Goal: Find specific page/section: Find specific page/section

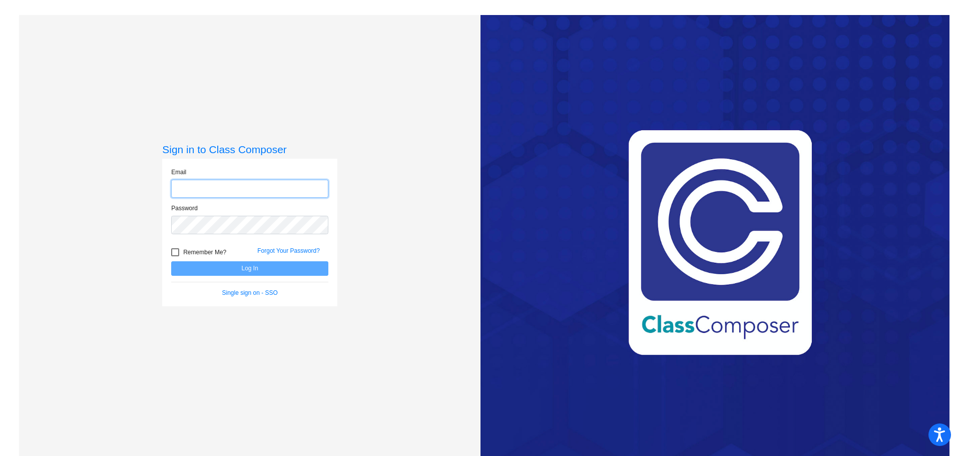
type input "[EMAIL_ADDRESS][DOMAIN_NAME]"
click at [256, 267] on button "Log In" at bounding box center [249, 268] width 157 height 15
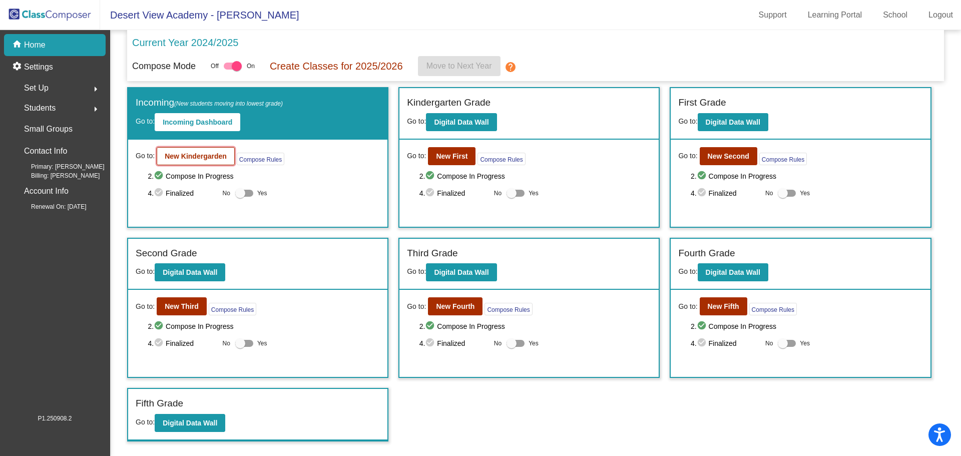
click at [204, 161] on button "New Kindergarden" at bounding box center [196, 156] width 78 height 18
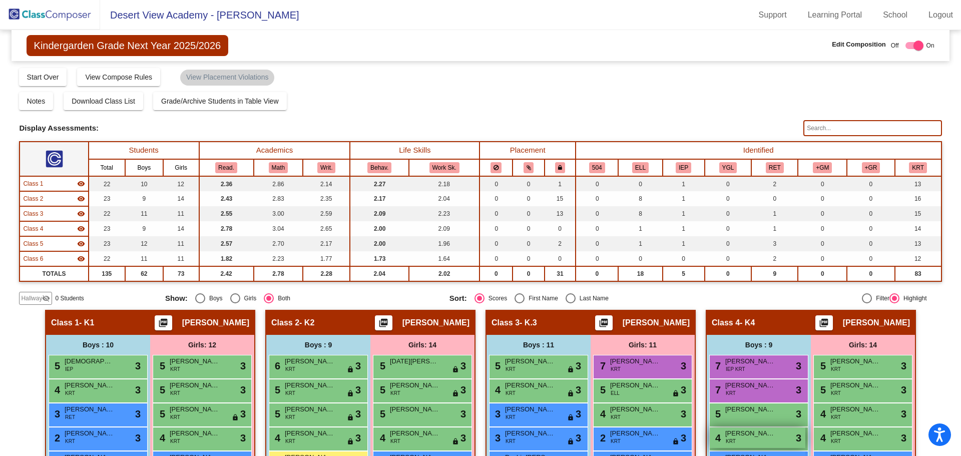
click at [752, 442] on div "4 [PERSON_NAME] KRT lock do_not_disturb_alt 3" at bounding box center [758, 438] width 96 height 21
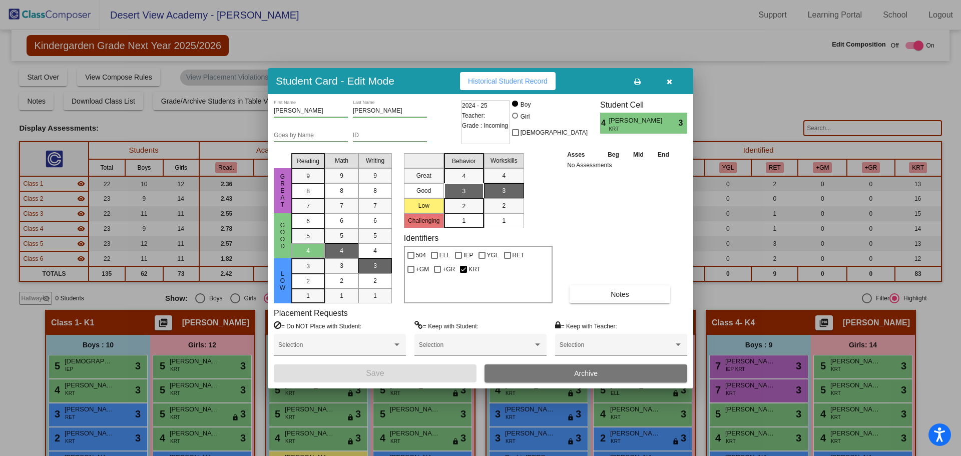
click at [668, 84] on icon "button" at bounding box center [670, 81] width 6 height 7
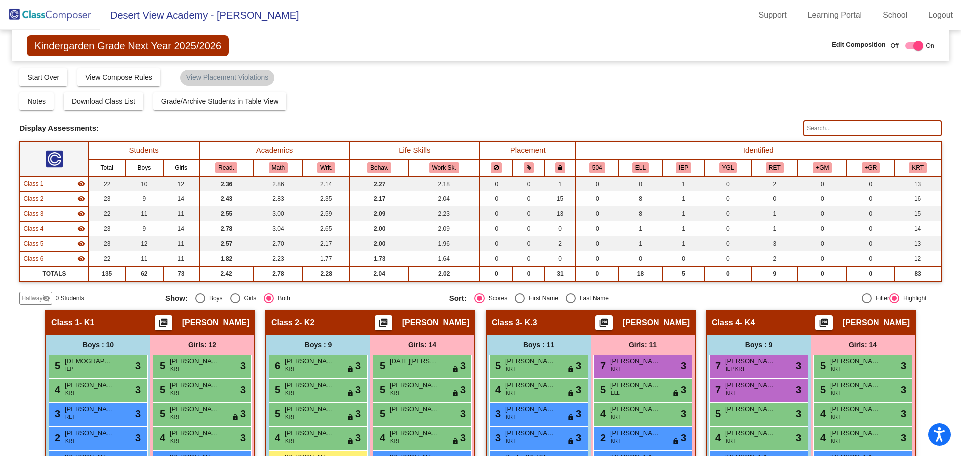
click at [55, 22] on img at bounding box center [50, 15] width 100 height 30
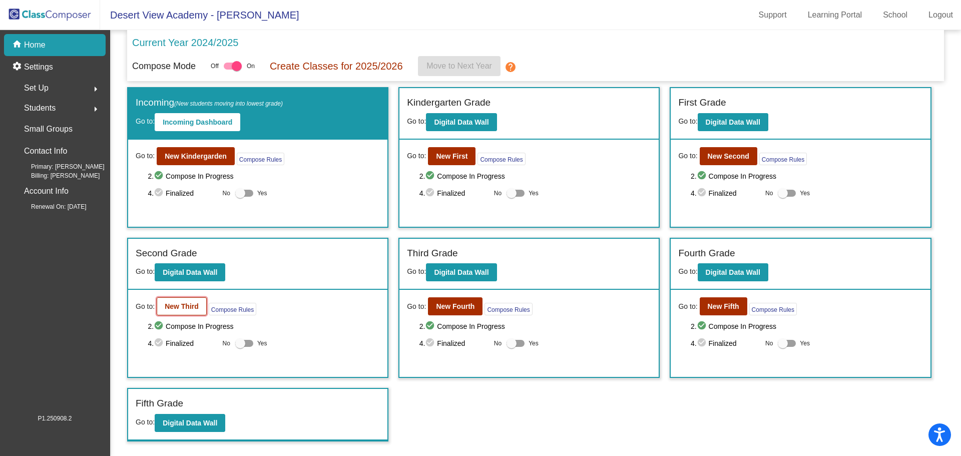
click at [174, 311] on button "New Third" at bounding box center [182, 306] width 50 height 18
